Goal: Task Accomplishment & Management: Use online tool/utility

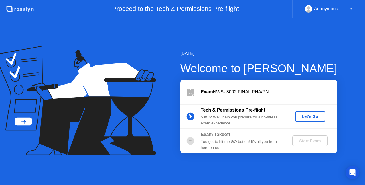
click at [305, 117] on div "Let's Go" at bounding box center [310, 116] width 25 height 5
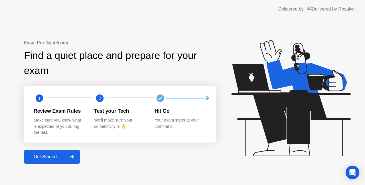
click at [58, 156] on div "Get Started" at bounding box center [45, 157] width 39 height 5
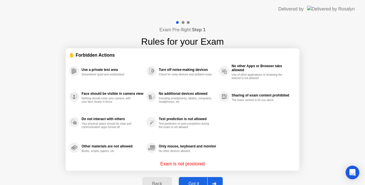
click at [196, 180] on button "Got it" at bounding box center [201, 184] width 44 height 14
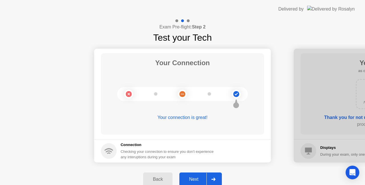
click at [196, 180] on div "Next" at bounding box center [193, 179] width 25 height 5
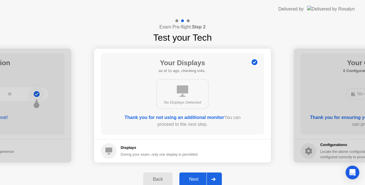
click at [196, 180] on div "Next" at bounding box center [193, 179] width 25 height 5
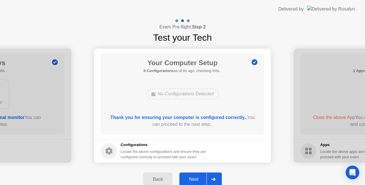
click at [196, 180] on div "Next" at bounding box center [193, 179] width 25 height 5
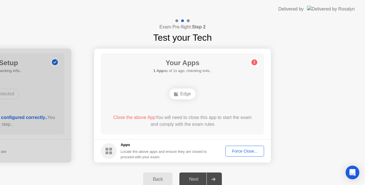
click at [147, 117] on span "Close the above App" at bounding box center [134, 117] width 42 height 5
click at [181, 91] on div "Edge" at bounding box center [182, 94] width 26 height 11
click at [235, 152] on div "Force Close..." at bounding box center [244, 151] width 35 height 5
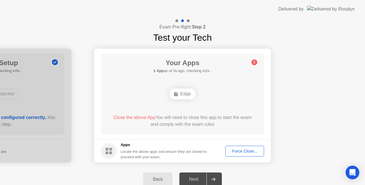
click at [147, 118] on span "Close the above App" at bounding box center [134, 117] width 42 height 5
click at [244, 152] on div "Force Close..." at bounding box center [244, 151] width 35 height 5
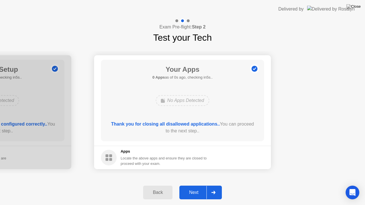
click at [207, 131] on div "Thank you for closing all disallowed applications.. You can proceed to the next…" at bounding box center [182, 128] width 147 height 14
click at [190, 185] on div "Next" at bounding box center [193, 192] width 25 height 5
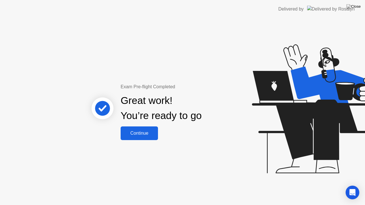
click at [152, 131] on div "Continue" at bounding box center [139, 133] width 34 height 5
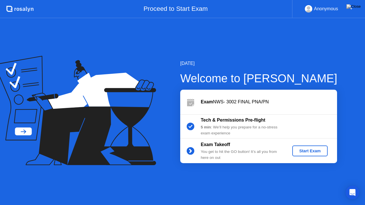
click at [304, 150] on div "Start Exam" at bounding box center [310, 151] width 31 height 5
